Goal: Task Accomplishment & Management: Complete application form

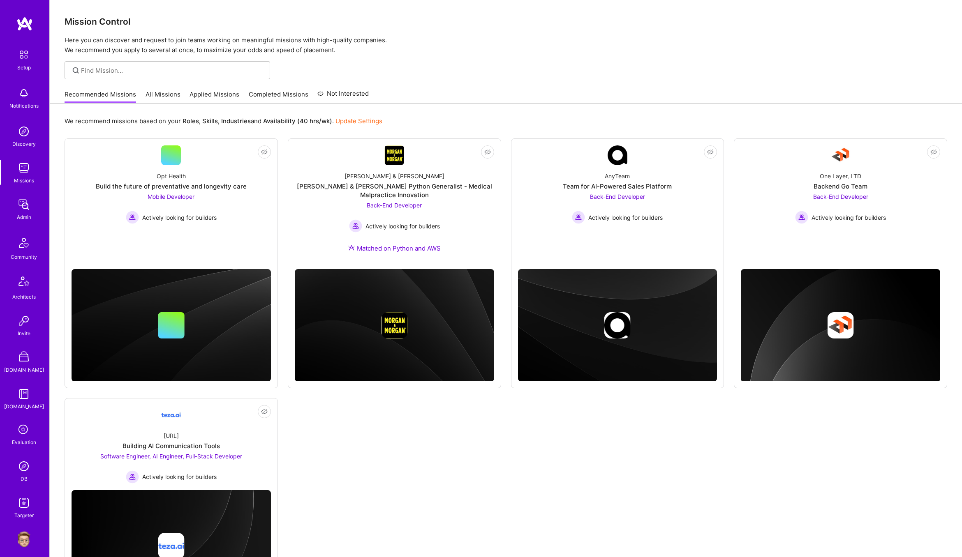
click at [26, 543] on img at bounding box center [24, 539] width 16 height 16
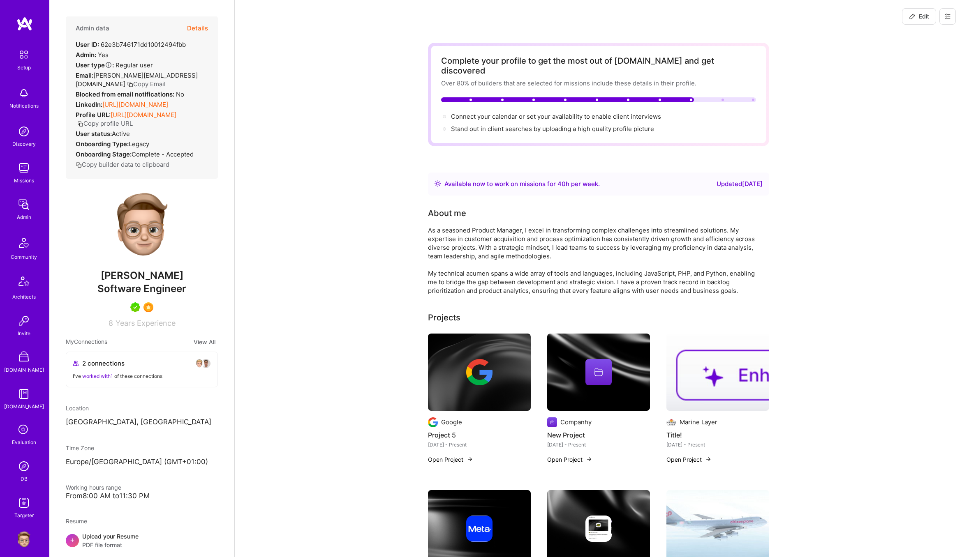
click at [952, 18] on button at bounding box center [947, 16] width 16 height 16
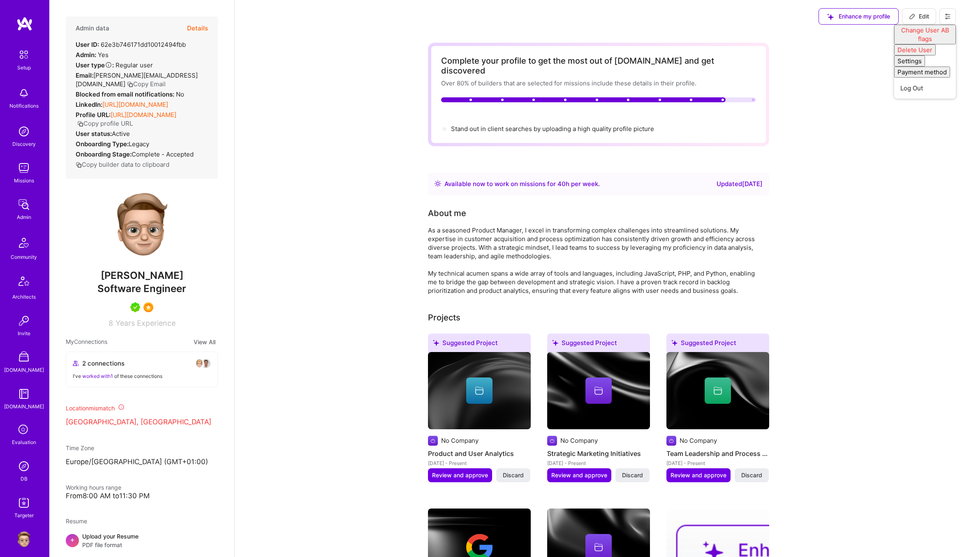
click at [952, 18] on button at bounding box center [947, 16] width 16 height 16
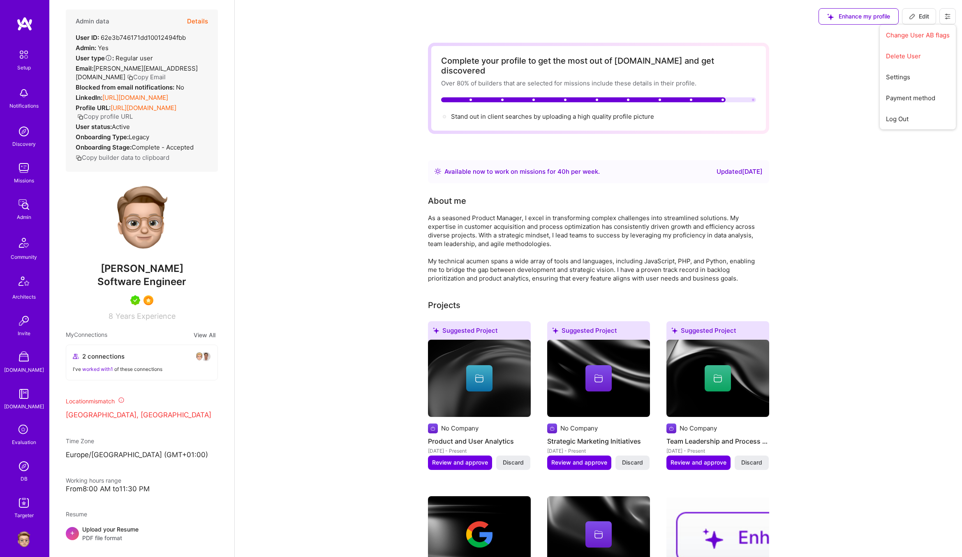
scroll to position [8, 0]
click at [197, 21] on button "Details" at bounding box center [197, 20] width 21 height 24
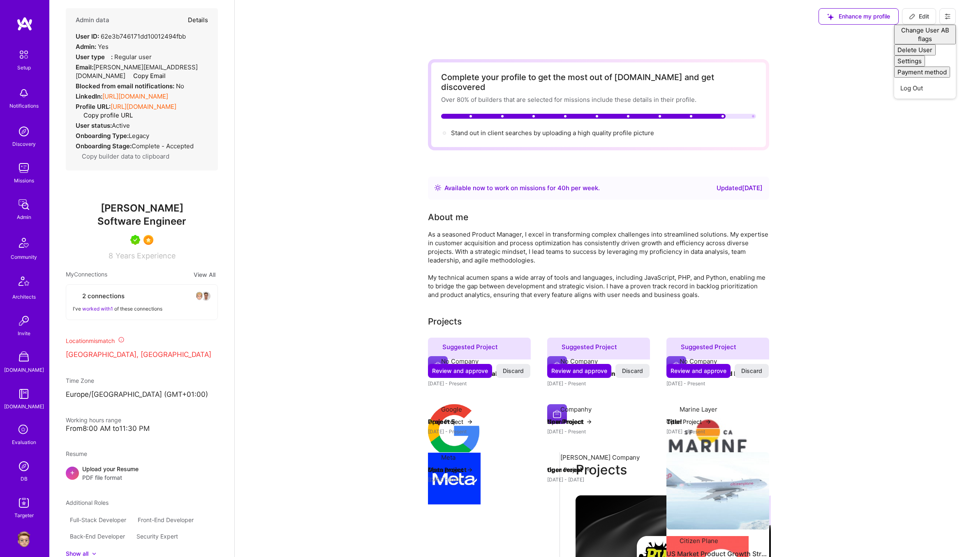
scroll to position [0, 0]
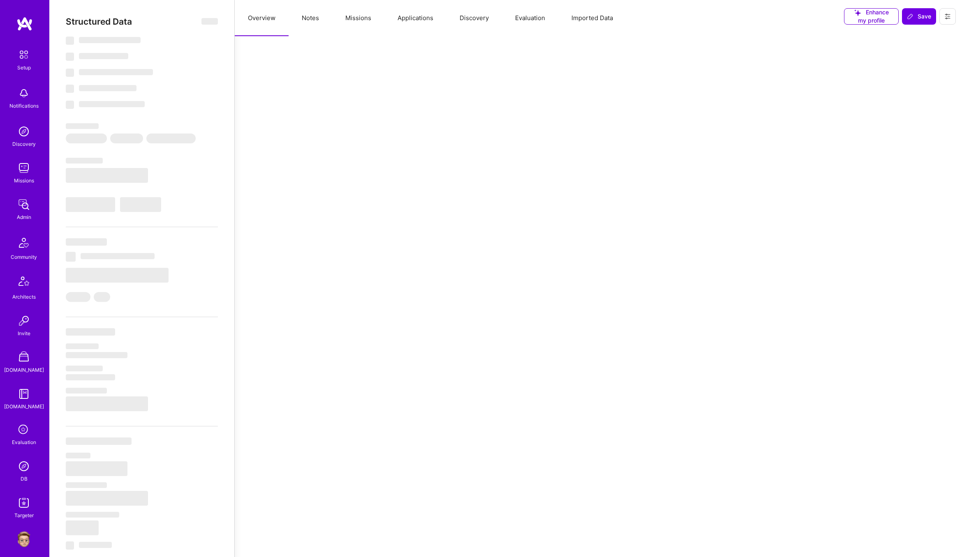
select select "Right Now"
select select "5"
select select "7"
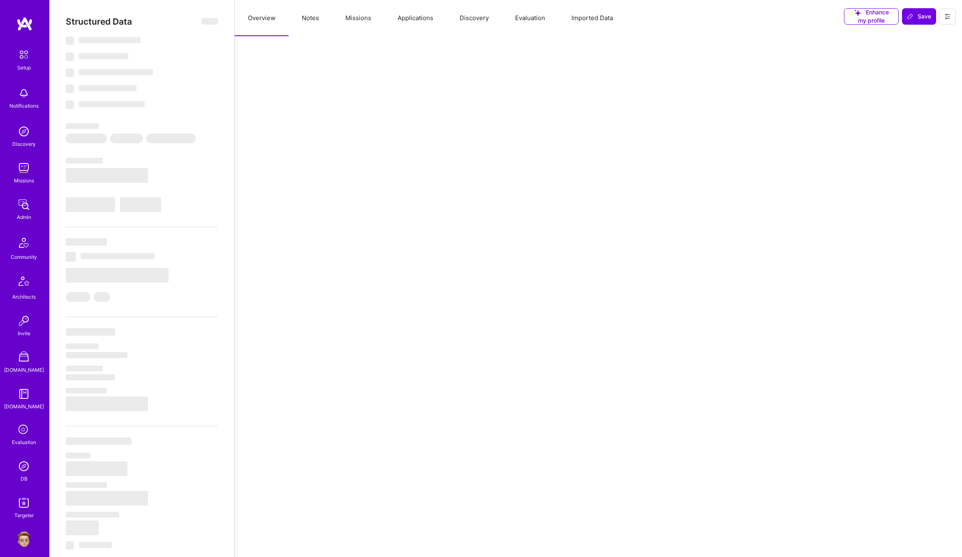
select select "US"
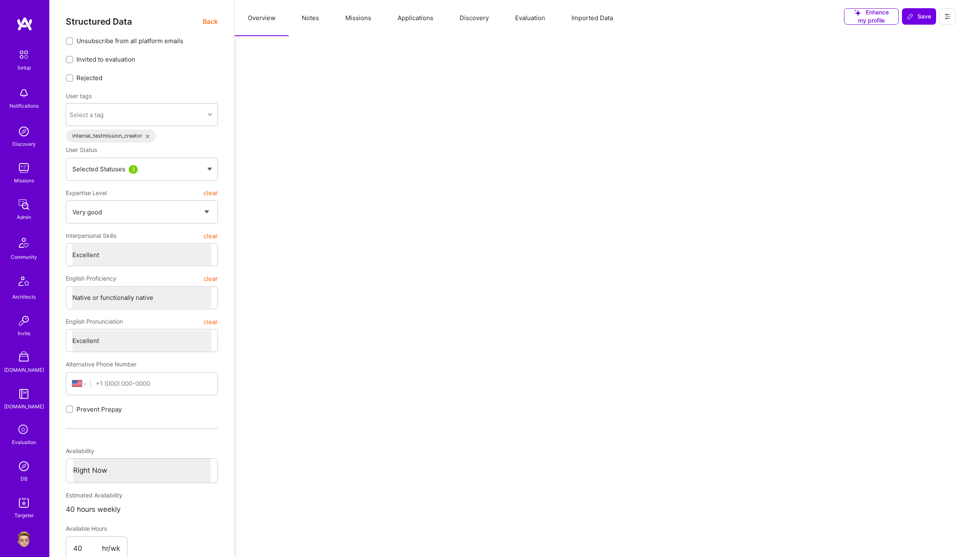
click at [528, 16] on button "Evaluation" at bounding box center [530, 18] width 56 height 36
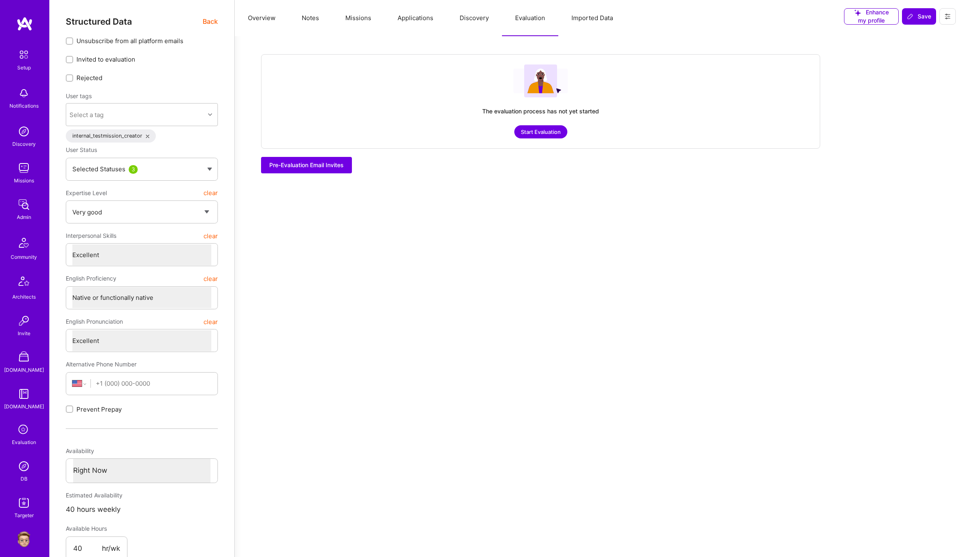
click at [527, 20] on button "Evaluation" at bounding box center [530, 18] width 56 height 36
drag, startPoint x: 544, startPoint y: 131, endPoint x: 566, endPoint y: 135, distance: 22.1
click at [545, 131] on button "Start Evaluation" at bounding box center [540, 131] width 53 height 13
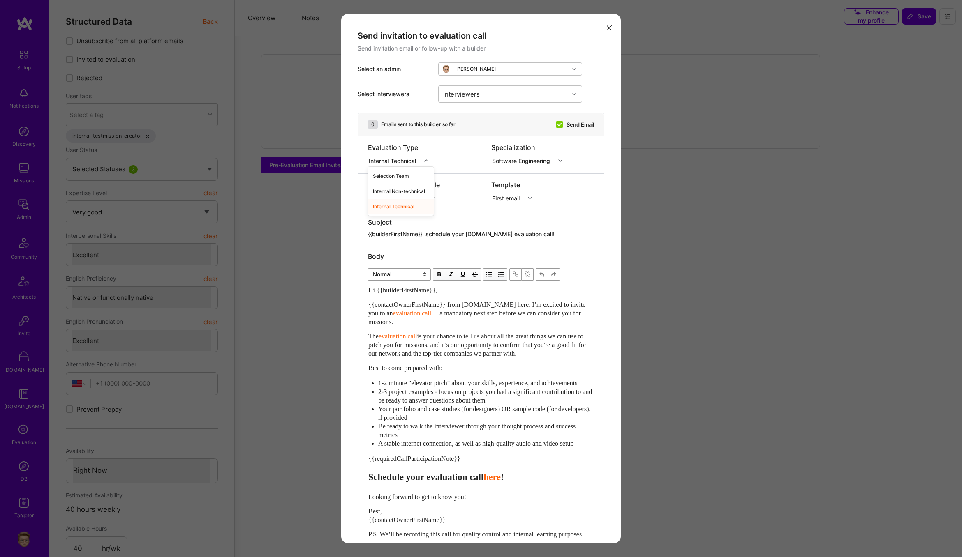
click at [403, 157] on div "Internal Technical" at bounding box center [394, 160] width 51 height 9
click at [411, 203] on div "Internal Technical" at bounding box center [401, 206] width 66 height 15
click at [395, 196] on div "Software Engineer" at bounding box center [395, 198] width 53 height 9
click at [463, 159] on div "Evaluation Type Internal Technical" at bounding box center [419, 154] width 123 height 37
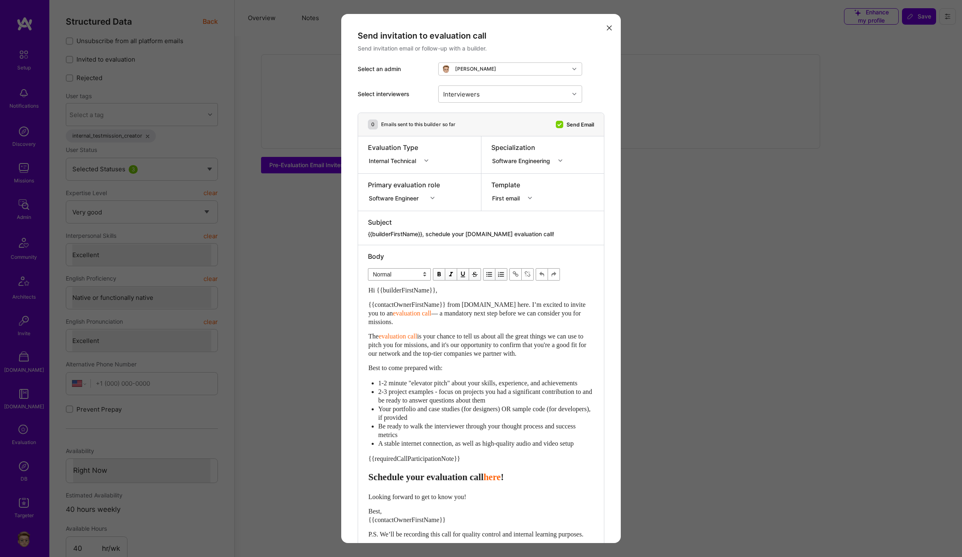
click at [516, 194] on div "First email" at bounding box center [507, 198] width 31 height 9
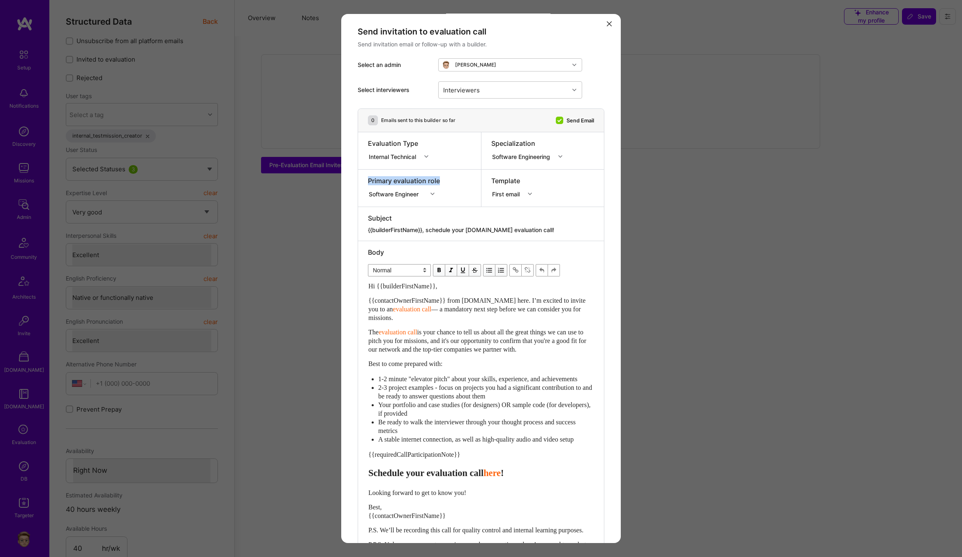
drag, startPoint x: 412, startPoint y: 179, endPoint x: 364, endPoint y: 180, distance: 47.7
click at [363, 179] on div "Primary evaluation role Software Engineer" at bounding box center [419, 188] width 123 height 37
click at [392, 191] on div "Software Engineer" at bounding box center [395, 193] width 53 height 9
click at [397, 224] on div "AI Engineer" at bounding box center [410, 224] width 84 height 15
drag, startPoint x: 381, startPoint y: 193, endPoint x: 400, endPoint y: 194, distance: 19.3
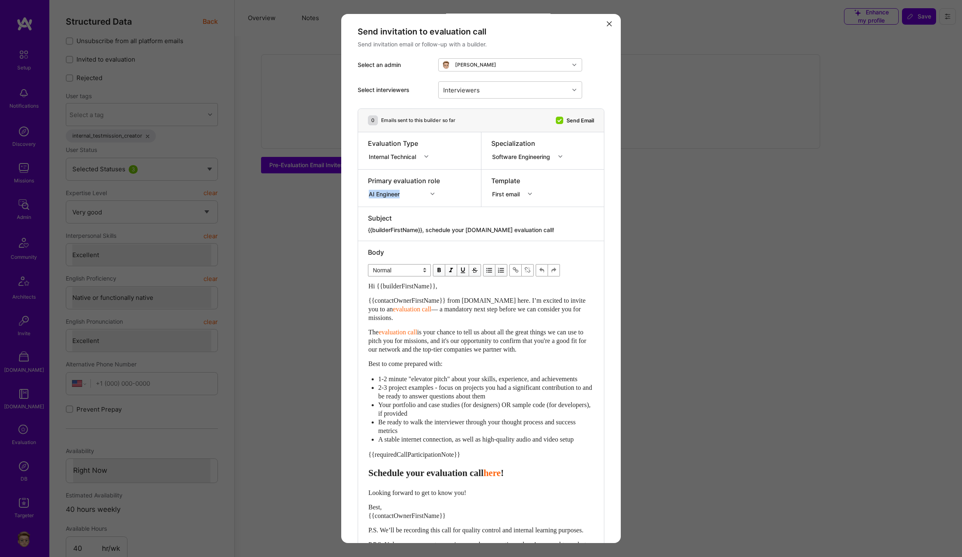
click at [400, 194] on div "Primary evaluation role AI Engineer" at bounding box center [419, 188] width 123 height 37
click at [609, 22] on icon "modal" at bounding box center [609, 23] width 5 height 5
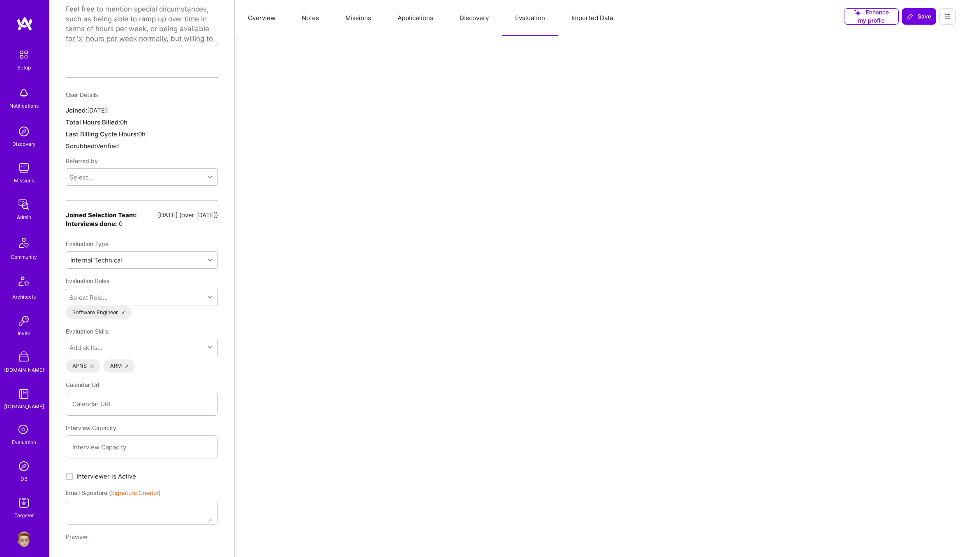
scroll to position [678, 0]
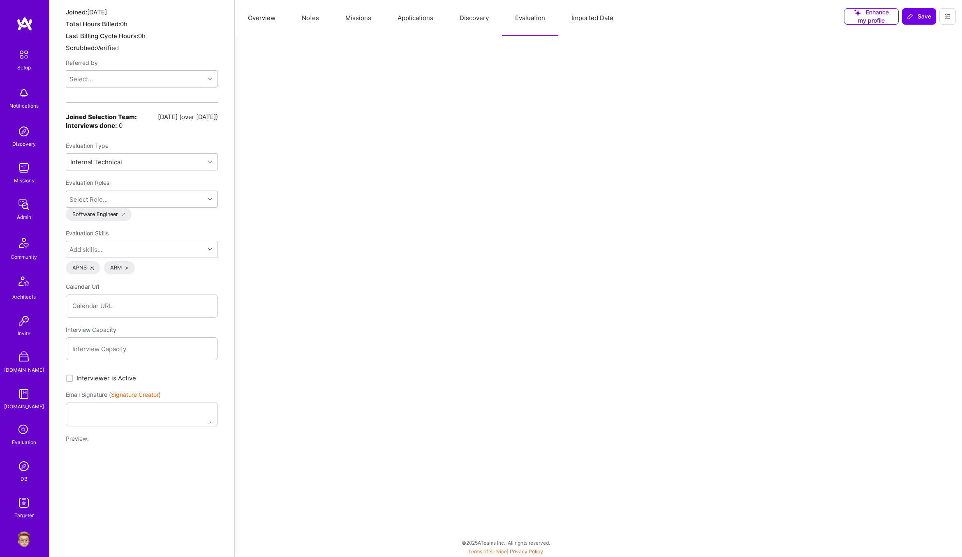
click at [99, 200] on div "Select Role..." at bounding box center [88, 199] width 38 height 9
click at [79, 236] on div "AI Engineer" at bounding box center [142, 235] width 142 height 9
checkbox input "true"
drag, startPoint x: 139, startPoint y: 217, endPoint x: 173, endPoint y: 219, distance: 34.2
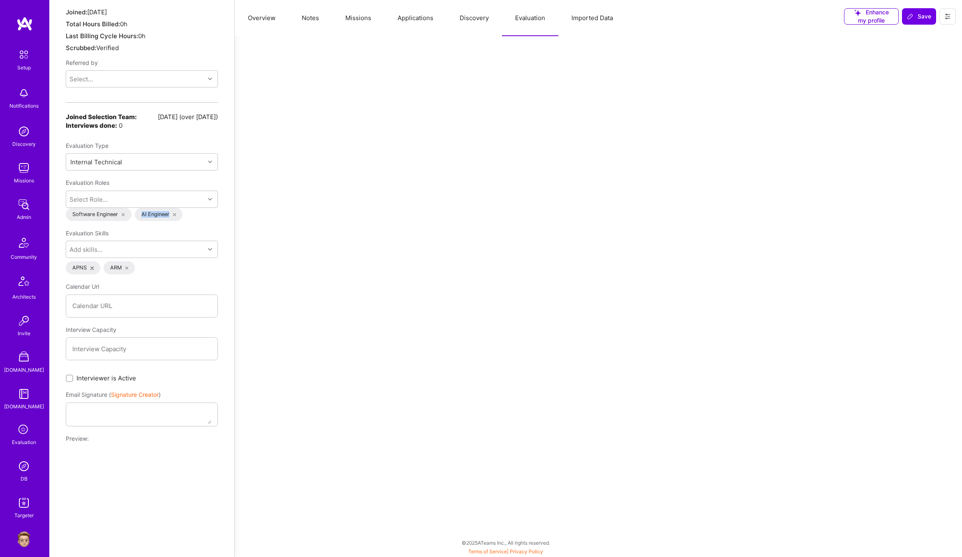
click at [173, 218] on div "AI Engineer" at bounding box center [159, 214] width 48 height 13
